Goal: Information Seeking & Learning: Learn about a topic

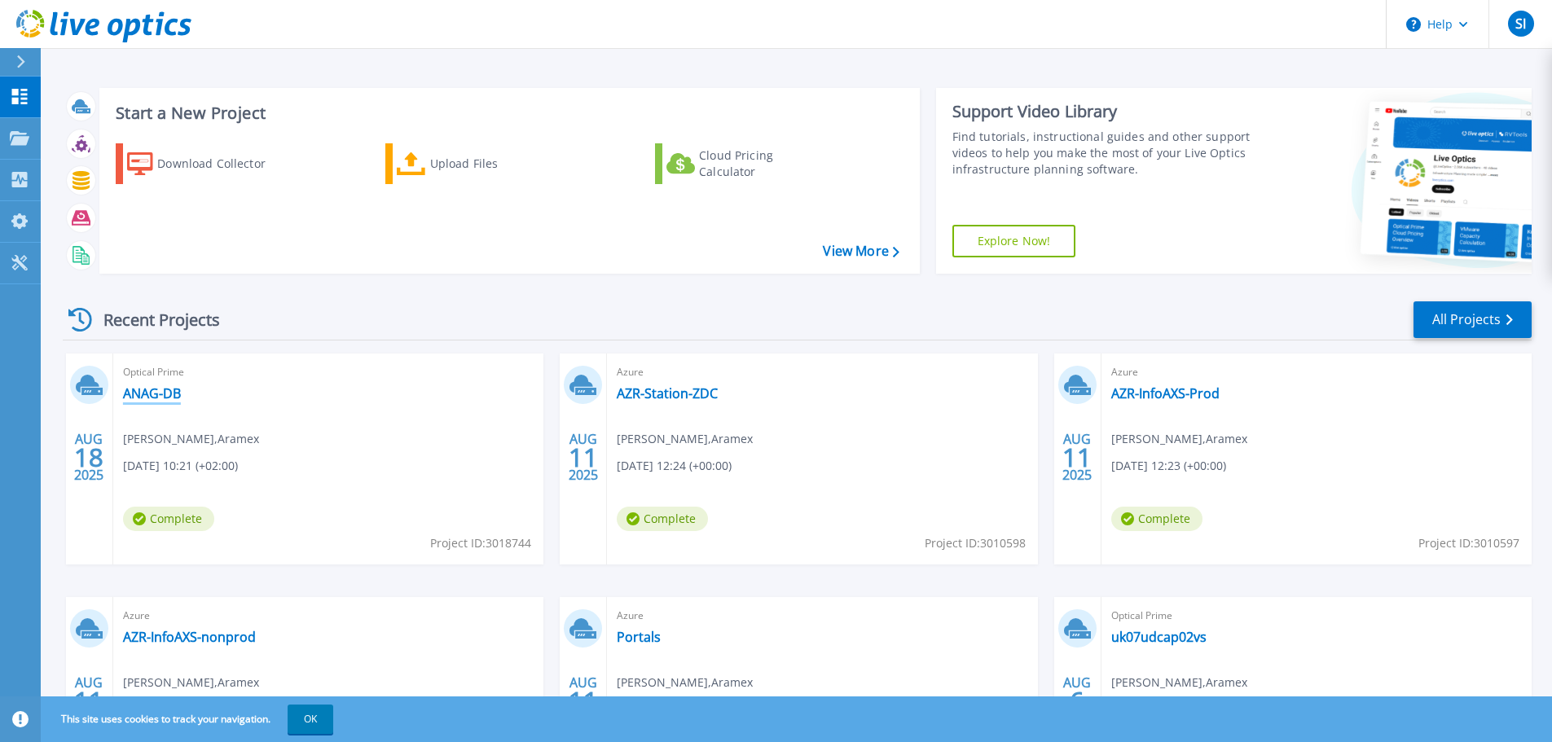
click at [164, 386] on link "ANAG-DB" at bounding box center [152, 393] width 58 height 16
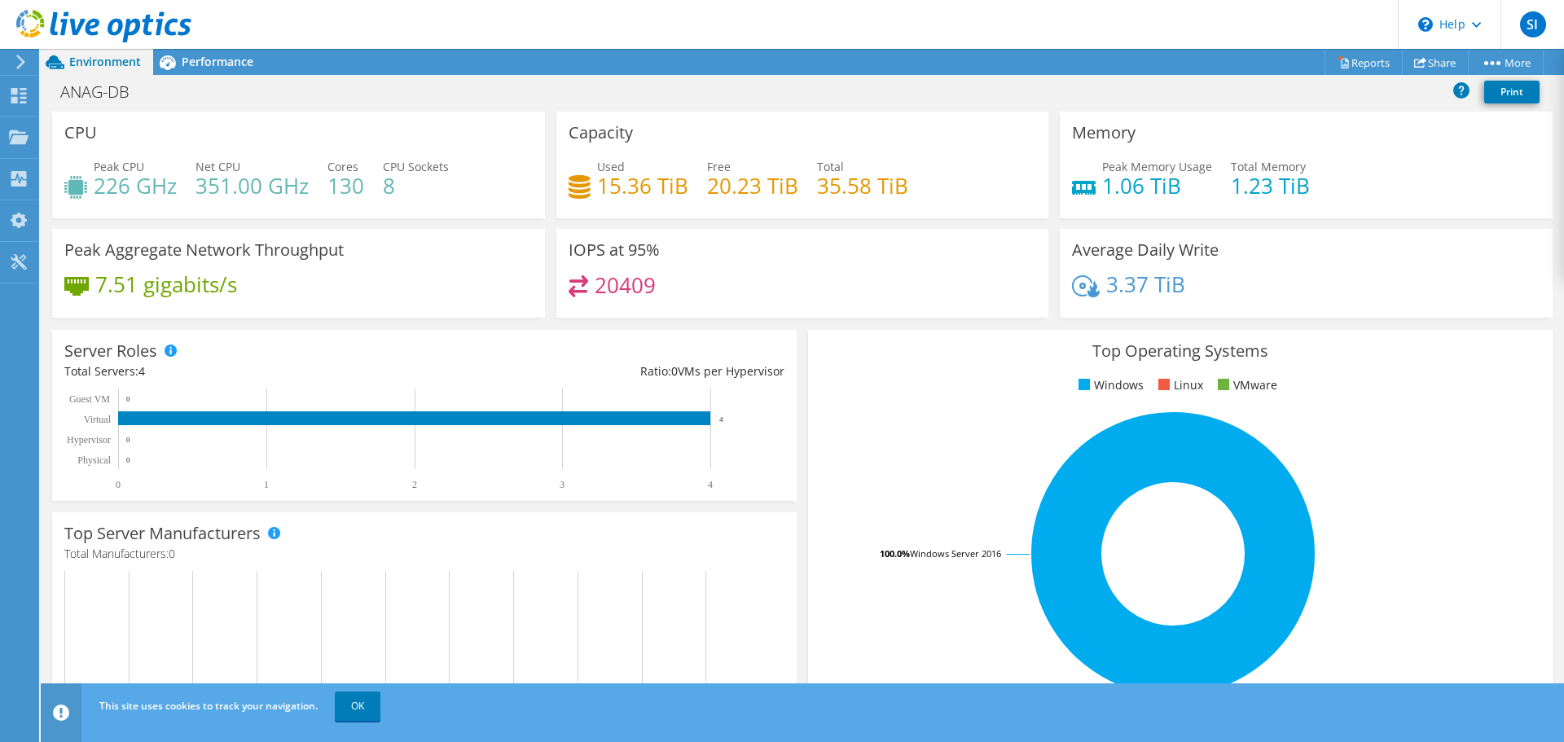
click at [236, 60] on span "Performance" at bounding box center [218, 61] width 72 height 15
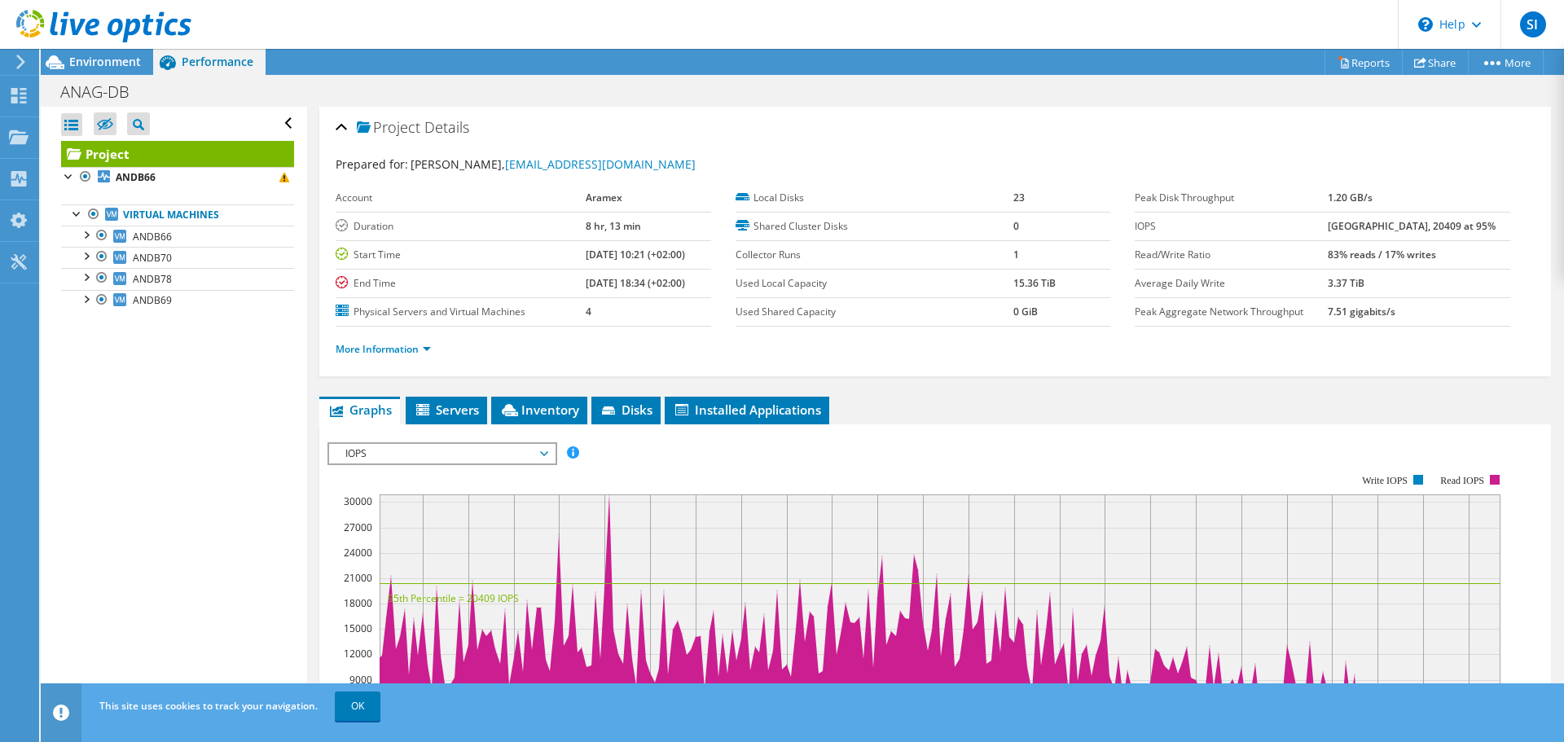
click at [87, 237] on div at bounding box center [85, 234] width 16 height 16
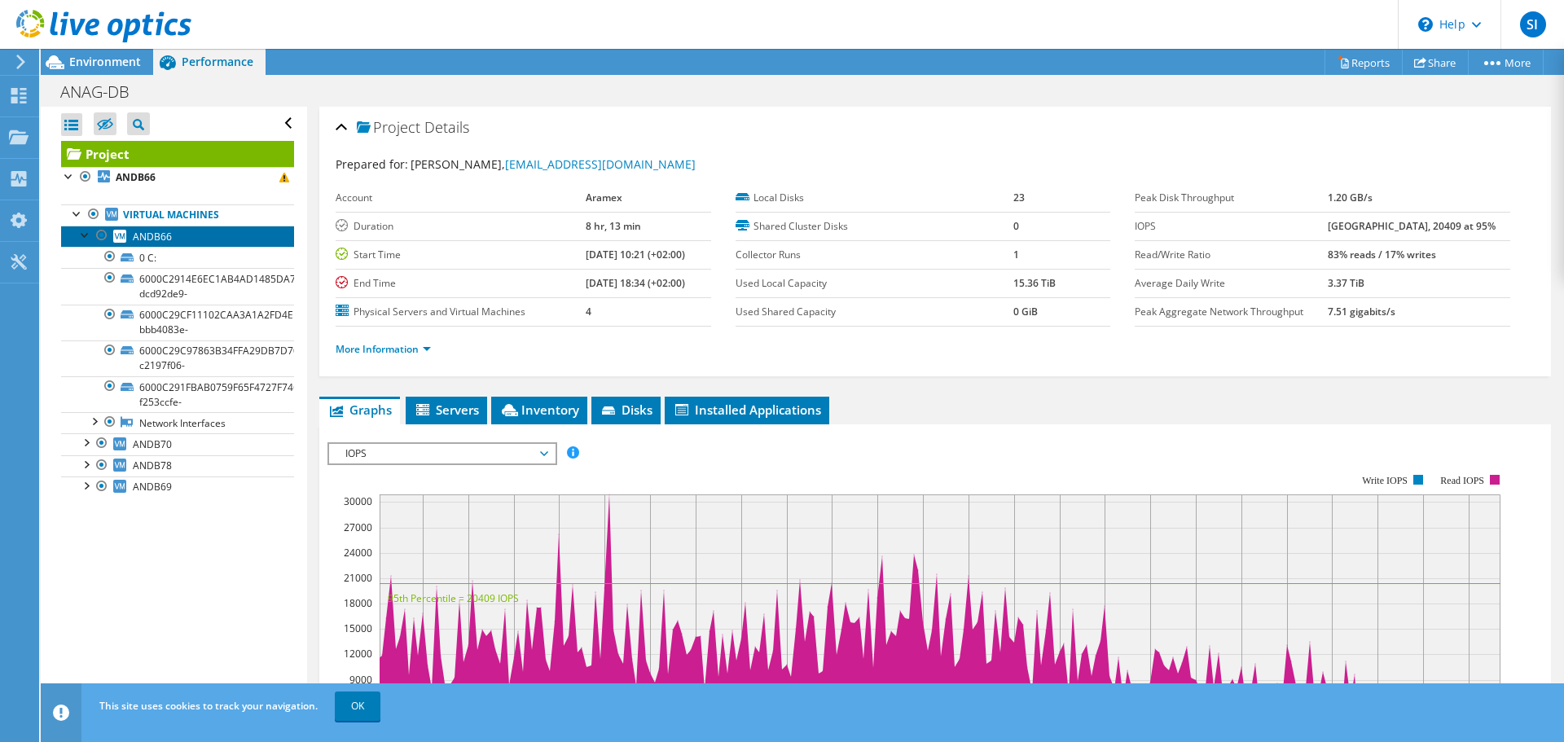
click at [155, 240] on span "ANDB66" at bounding box center [152, 237] width 39 height 14
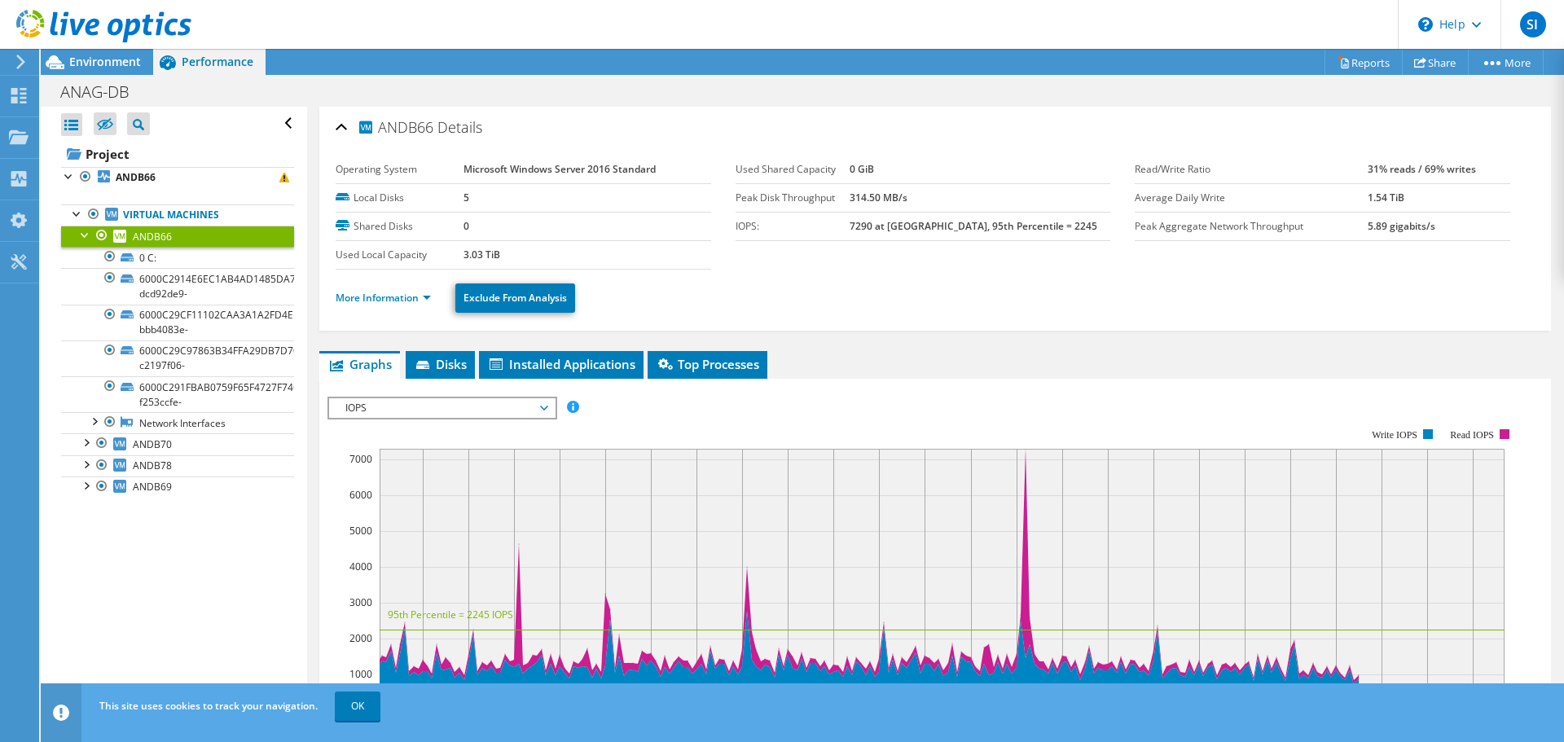
click at [542, 403] on span "IOPS" at bounding box center [441, 408] width 209 height 20
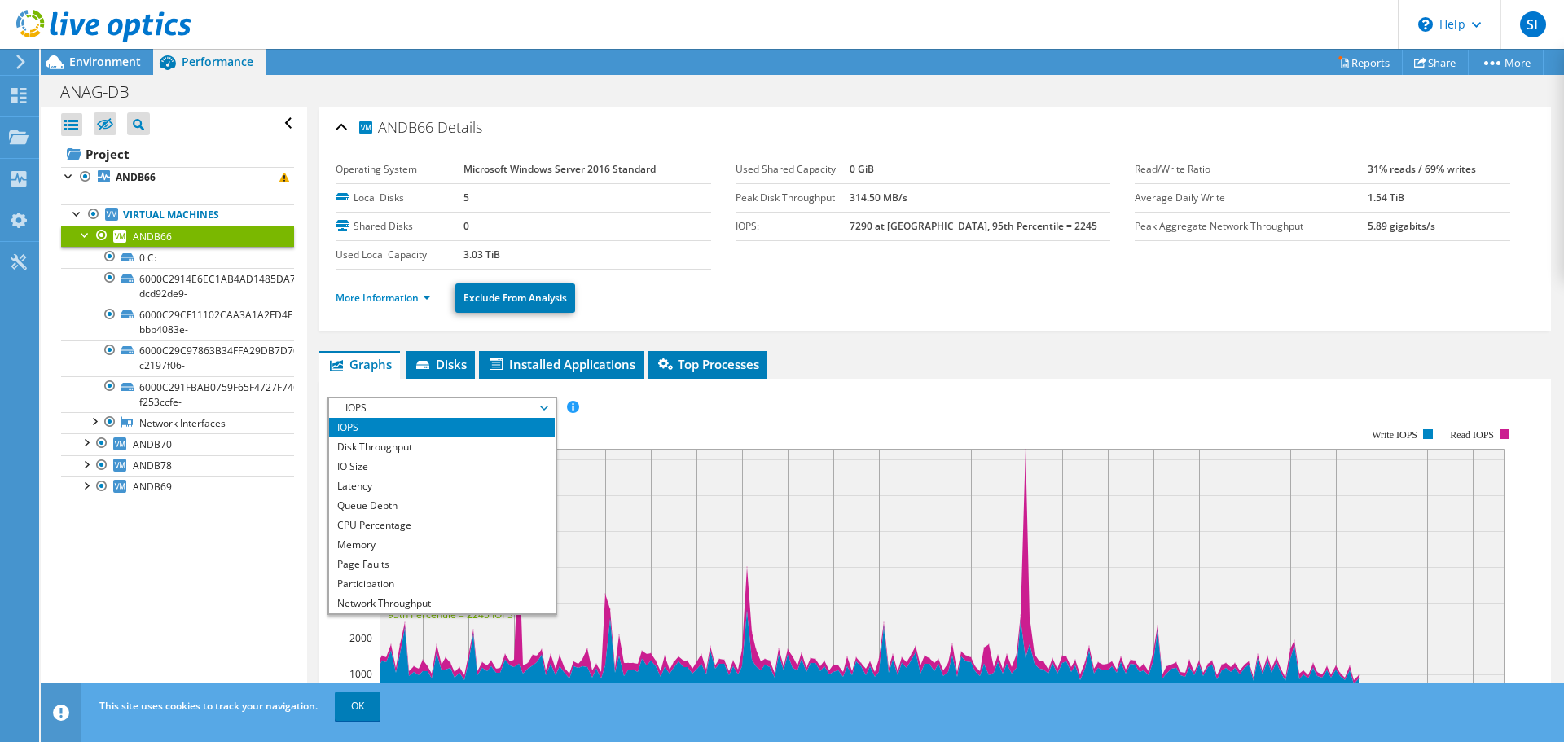
click at [385, 522] on li "CPU Percentage" at bounding box center [442, 526] width 226 height 20
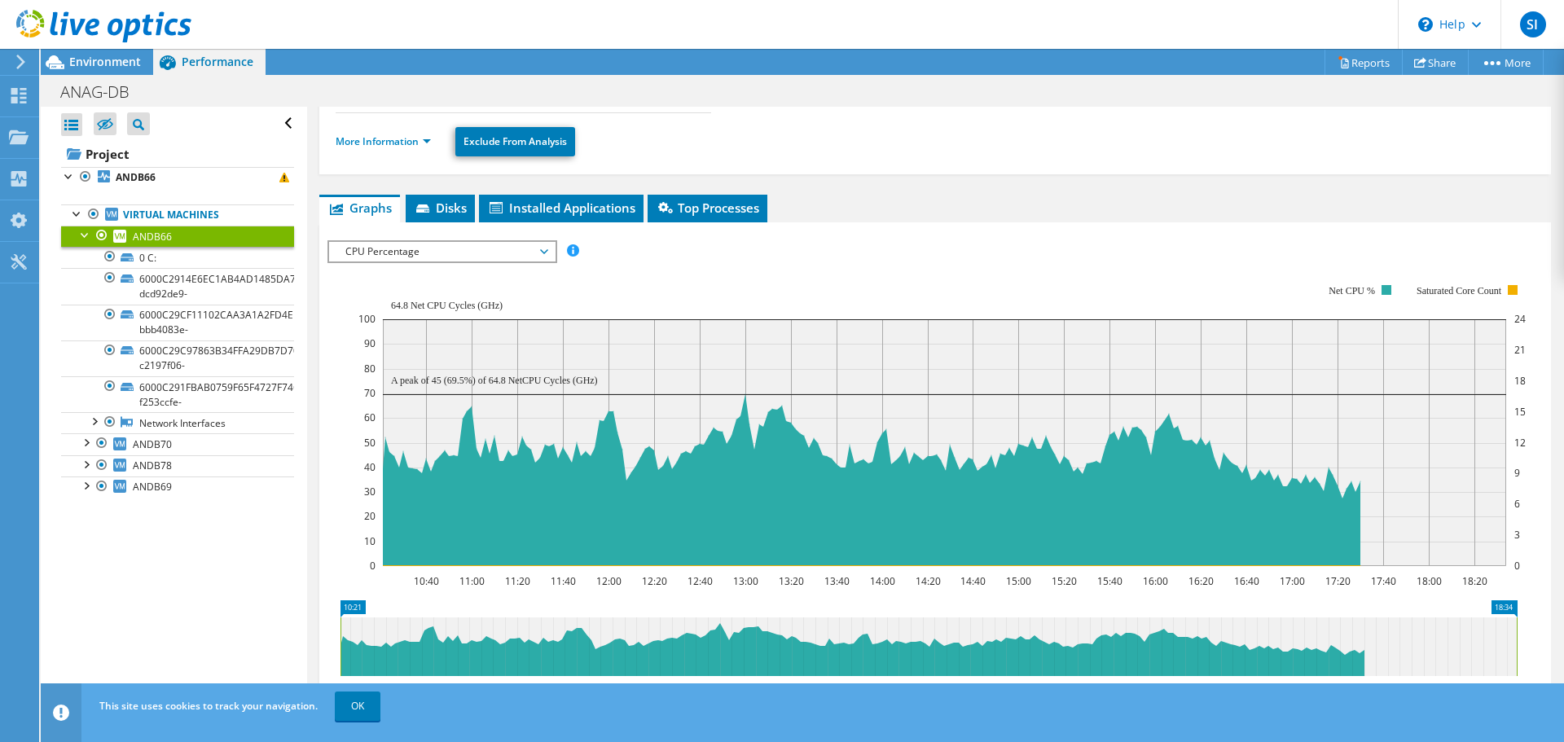
scroll to position [123, 0]
